Goal: Transaction & Acquisition: Purchase product/service

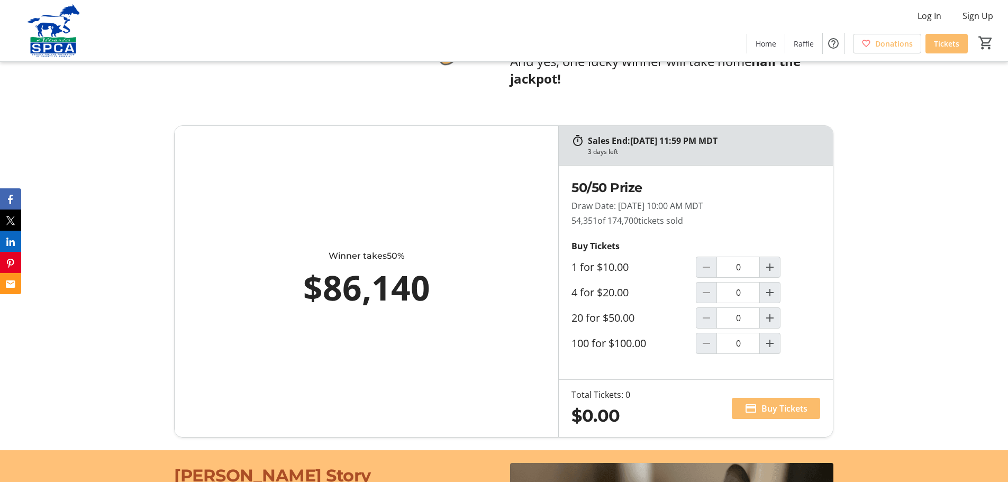
scroll to position [582, 0]
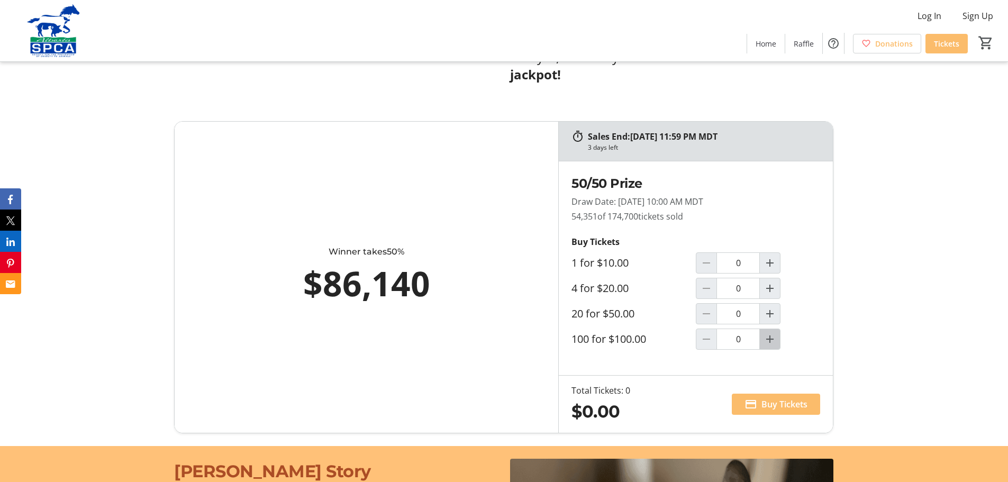
click at [768, 340] on mat-icon "Increment by one" at bounding box center [769, 339] width 13 height 13
type input "1"
click at [779, 405] on span "Buy Tickets" at bounding box center [784, 404] width 46 height 13
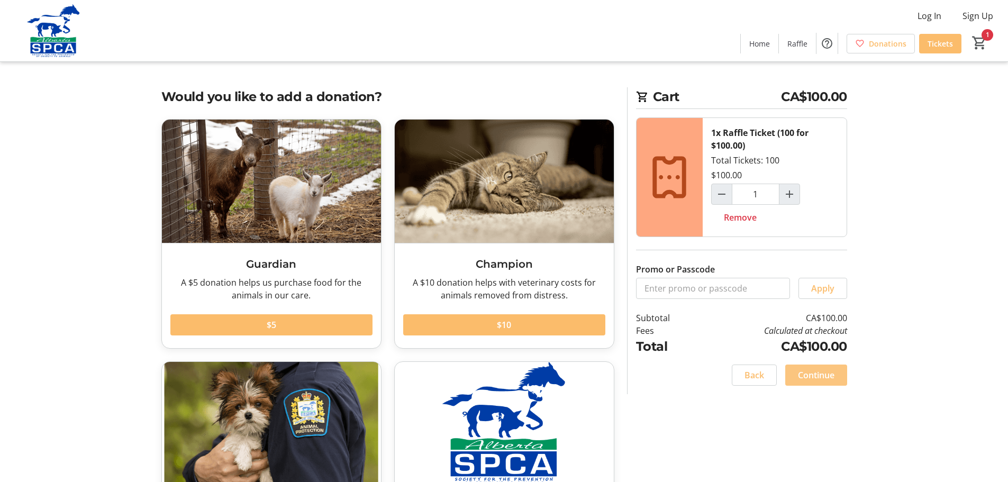
click at [816, 378] on span "Continue" at bounding box center [816, 375] width 36 height 13
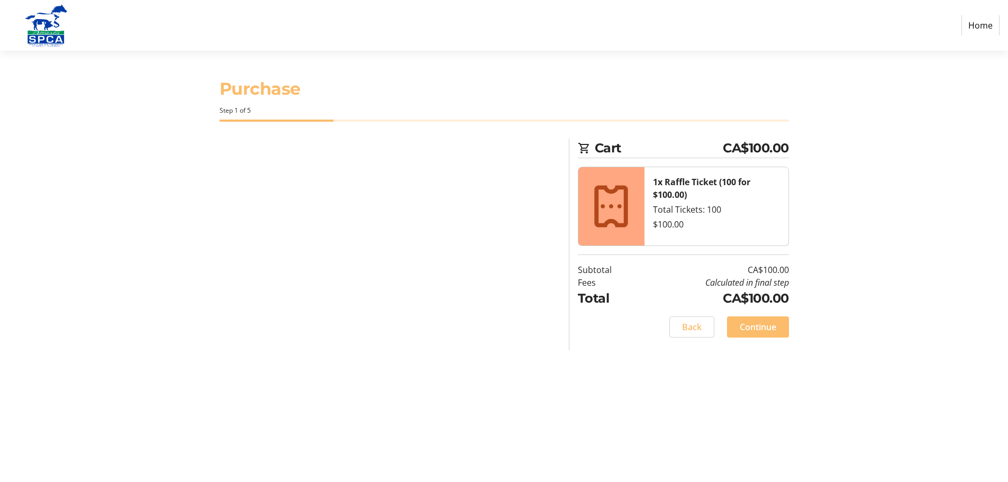
select select "CA"
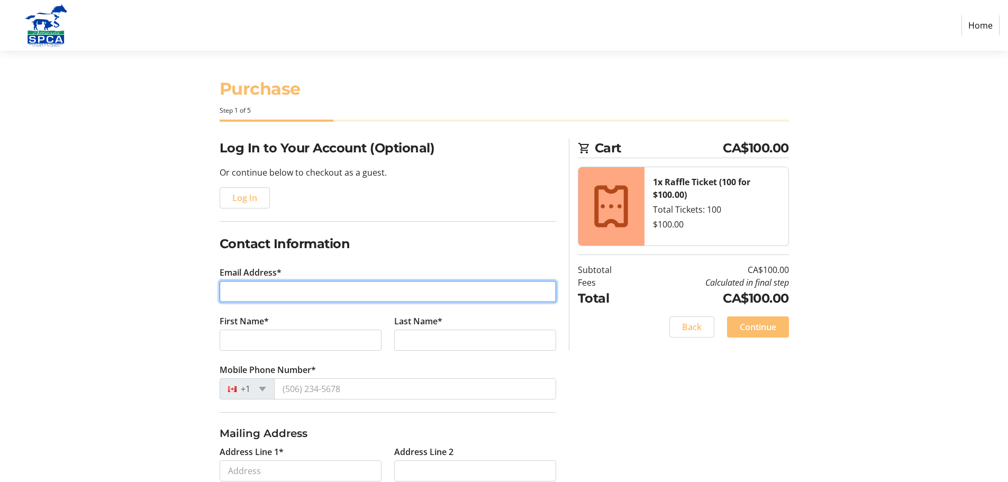
click at [403, 292] on input "Email Address*" at bounding box center [388, 291] width 336 height 21
type input "[EMAIL_ADDRESS][DOMAIN_NAME]"
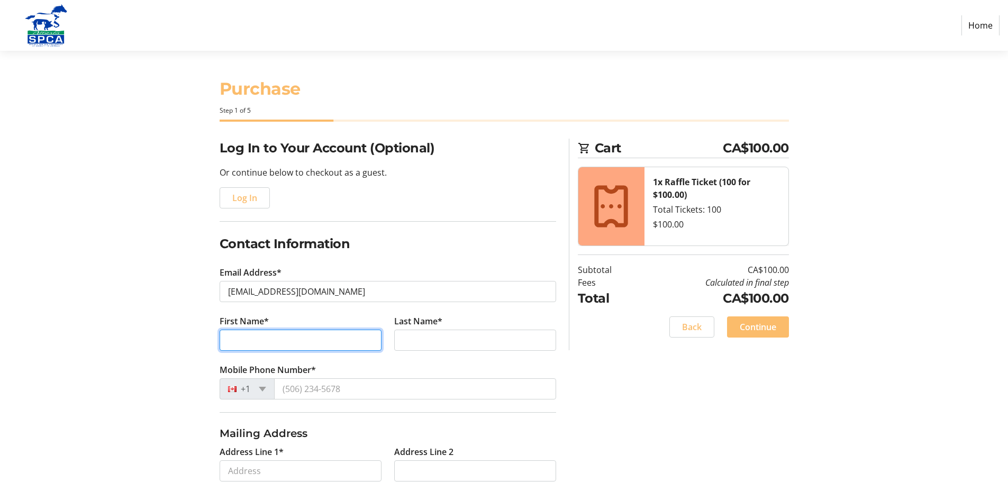
click at [325, 344] on input "First Name*" at bounding box center [301, 340] width 162 height 21
type input "[PERSON_NAME]"
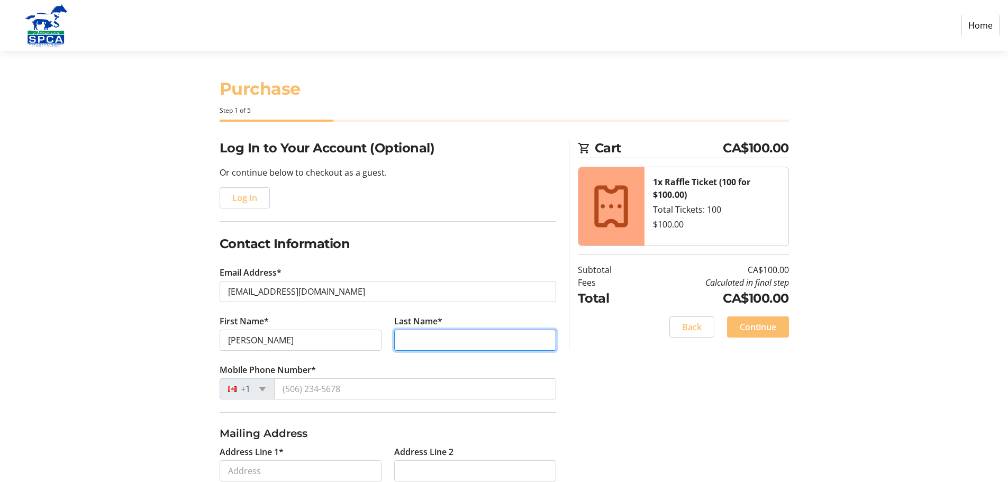
click at [493, 330] on input "Last Name*" at bounding box center [475, 340] width 162 height 21
type input "[PERSON_NAME]"
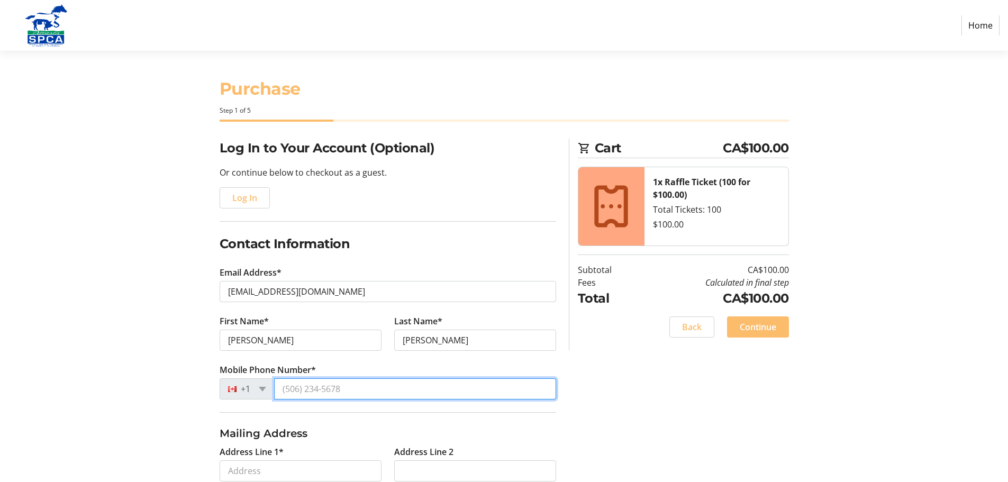
click at [392, 386] on input "Mobile Phone Number*" at bounding box center [415, 388] width 282 height 21
type input "[PHONE_NUMBER]"
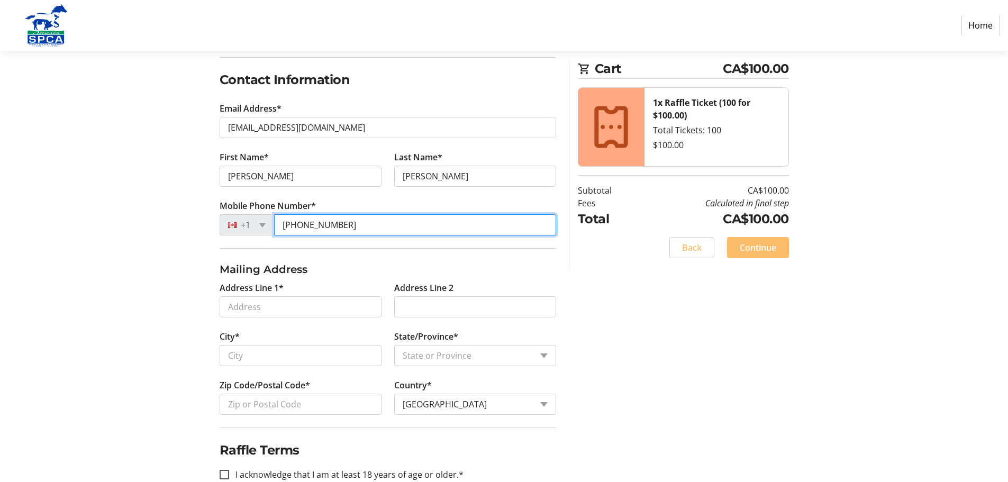
scroll to position [135, 0]
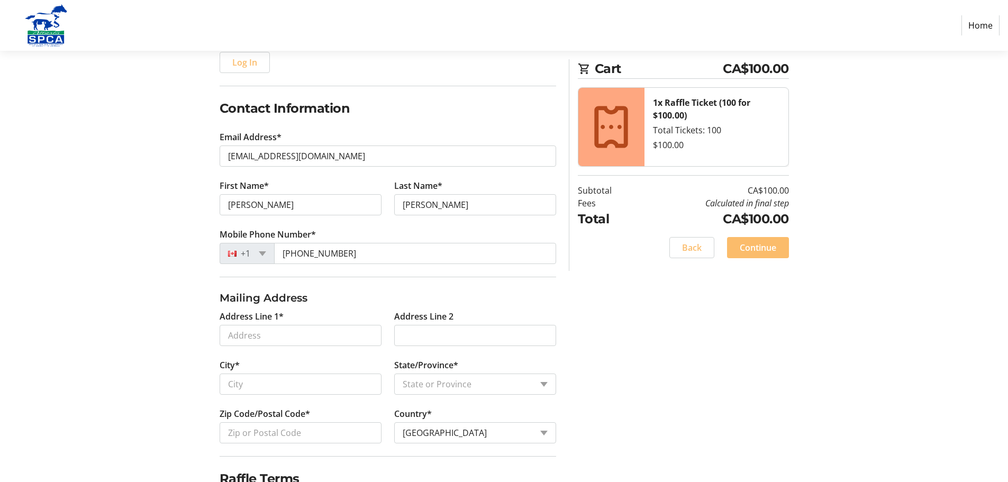
click at [334, 347] on tr-form-field "Address Line 1*" at bounding box center [300, 334] width 175 height 49
click at [327, 341] on input "Address Line 1*" at bounding box center [301, 335] width 162 height 21
click at [295, 337] on input "Address Line 1*" at bounding box center [301, 335] width 162 height 21
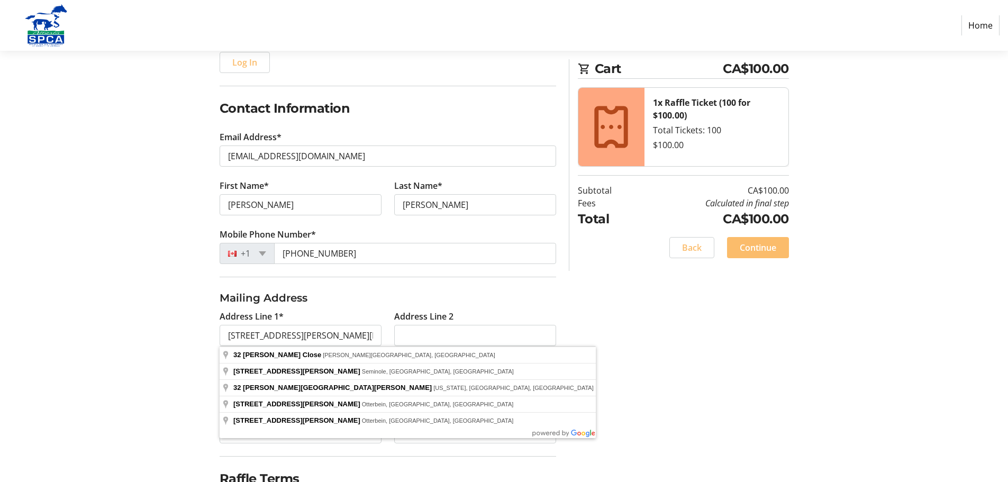
type input "32 [PERSON_NAME] Close"
type input "[PERSON_NAME]"
select select "AB"
type input "T4L 2M7"
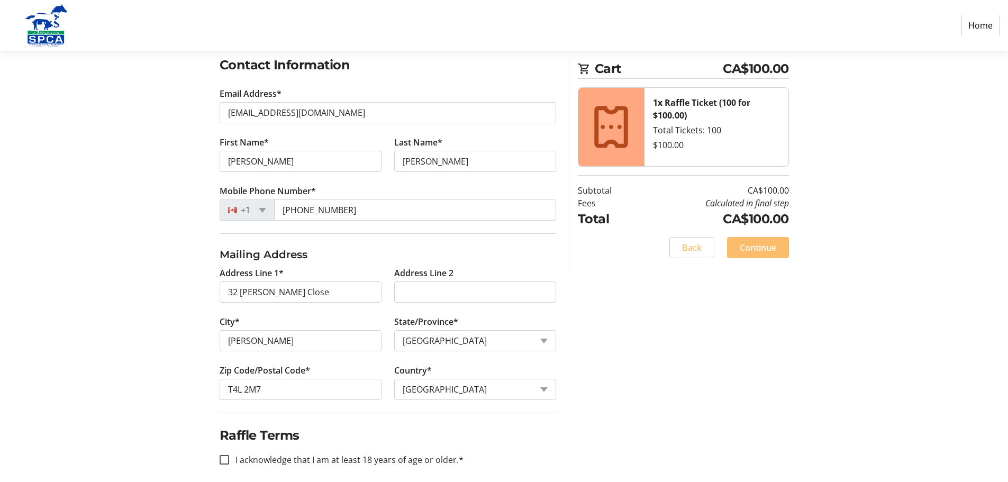
scroll to position [188, 0]
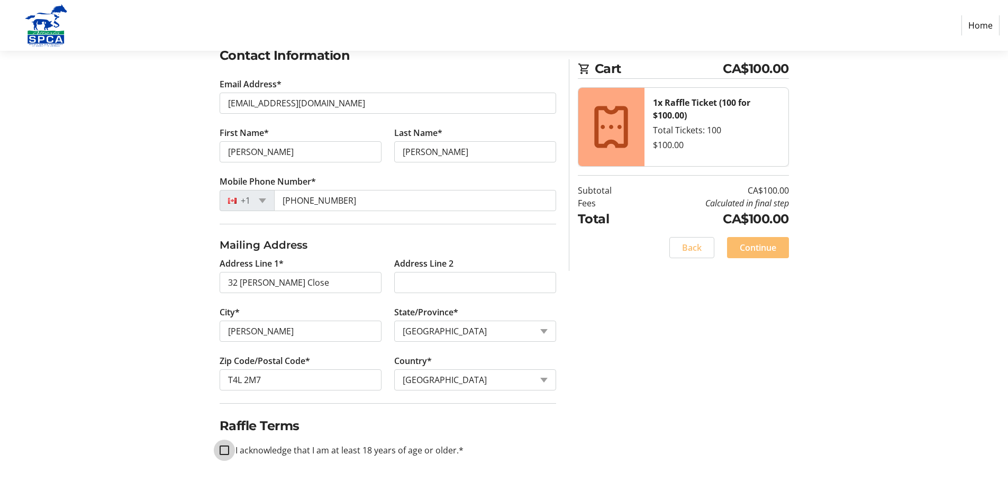
click at [223, 452] on input "I acknowledge that I am at least 18 years of age or older.*" at bounding box center [225, 450] width 10 height 10
checkbox input "true"
click at [765, 251] on span "Continue" at bounding box center [757, 247] width 36 height 13
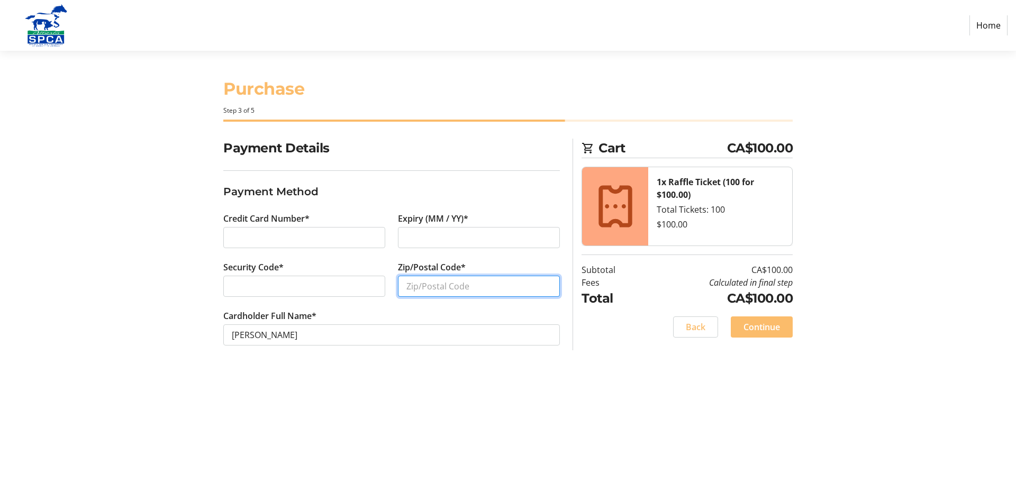
click at [469, 289] on input "Zip/Postal Code*" at bounding box center [479, 286] width 162 height 21
type input "T4L2M7"
click at [756, 326] on span "Continue" at bounding box center [761, 327] width 36 height 13
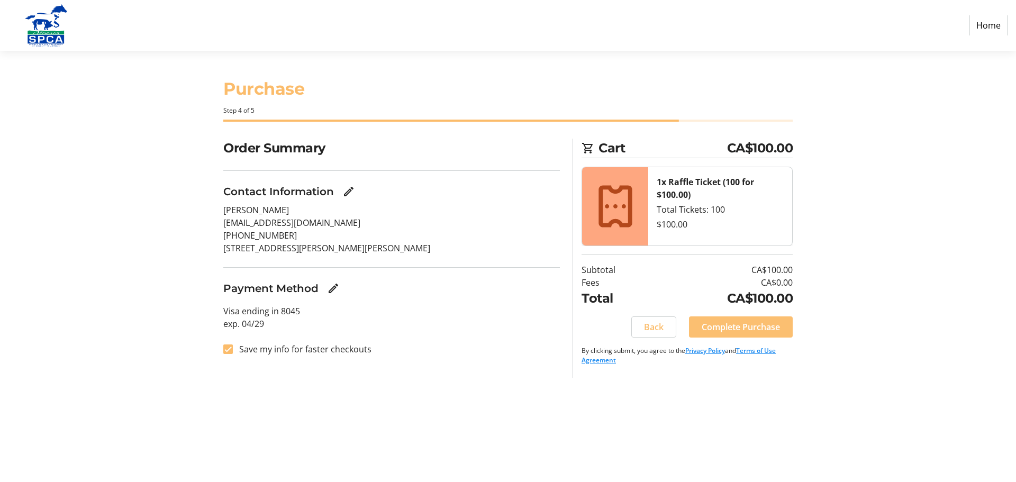
click at [712, 331] on span "Complete Purchase" at bounding box center [740, 327] width 78 height 13
